Goal: Check status: Check status

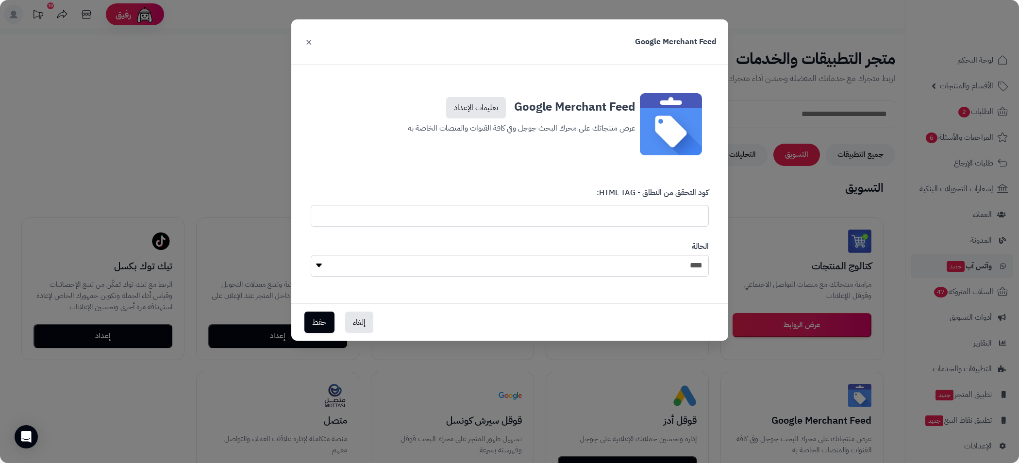
select select "*"
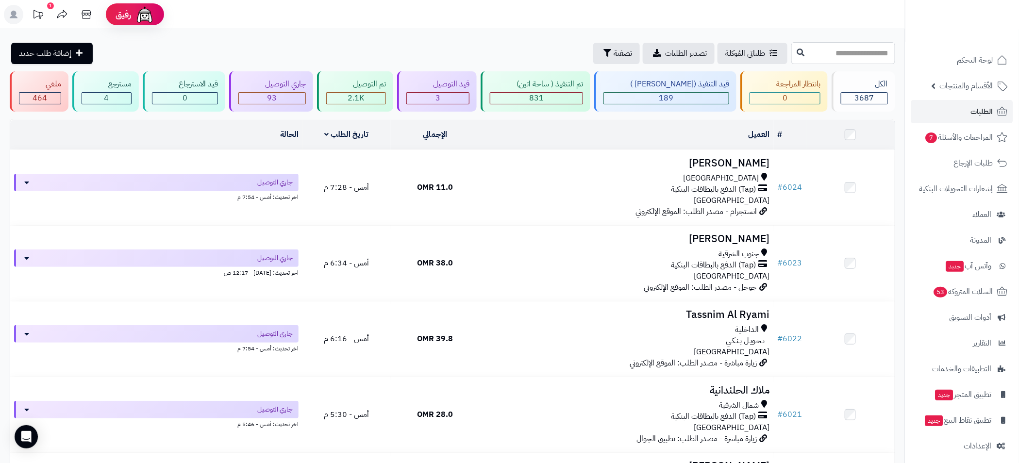
click at [835, 57] on input "text" at bounding box center [843, 53] width 104 height 22
type input "****"
